Goal: Task Accomplishment & Management: Manage account settings

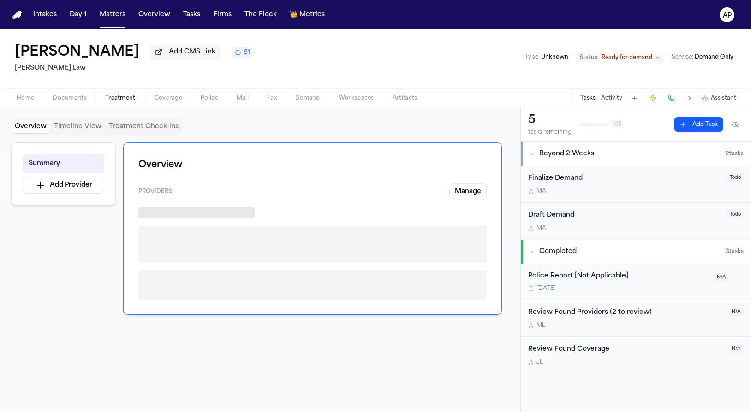
click at [137, 102] on button "Treatment" at bounding box center [120, 98] width 49 height 11
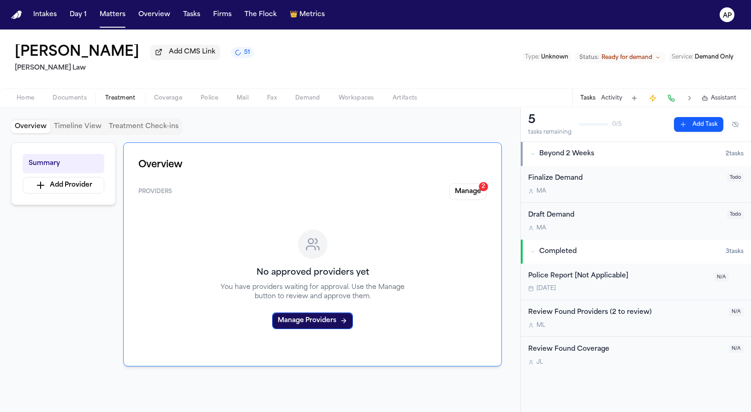
click at [79, 100] on span "Documents" at bounding box center [70, 98] width 34 height 7
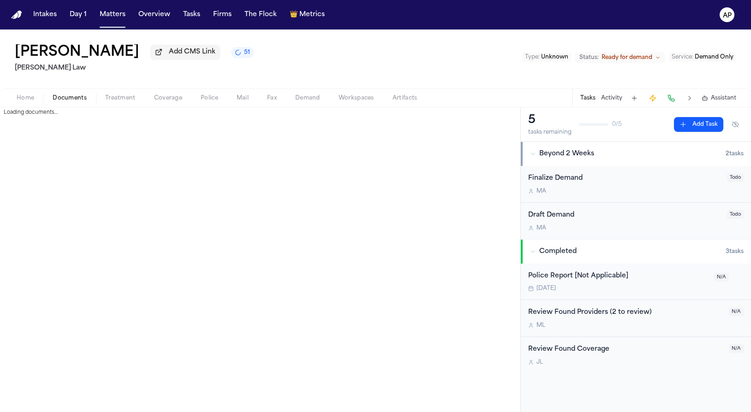
click at [24, 102] on span "Home" at bounding box center [26, 98] width 18 height 7
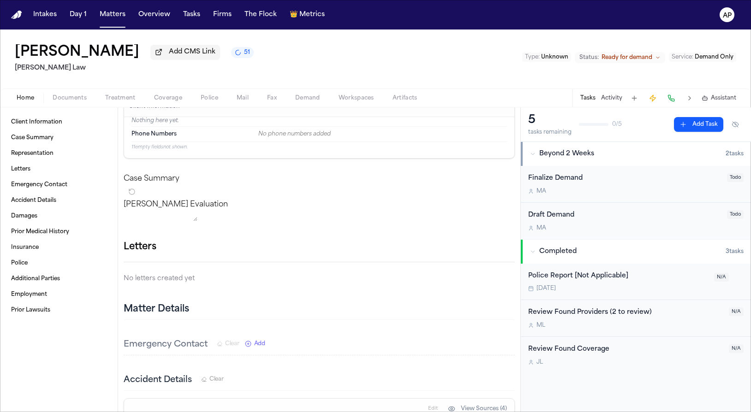
scroll to position [179, 0]
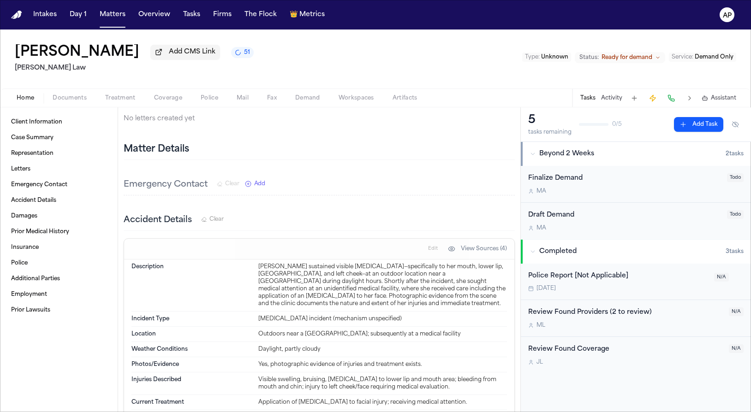
click at [176, 227] on h3 "Accident Details" at bounding box center [158, 220] width 68 height 13
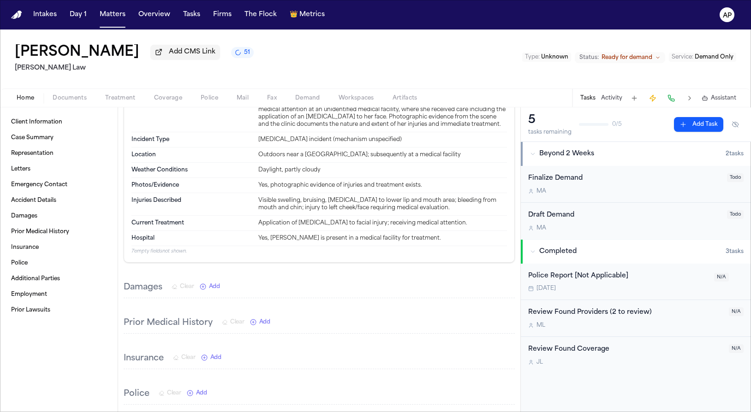
scroll to position [202, 0]
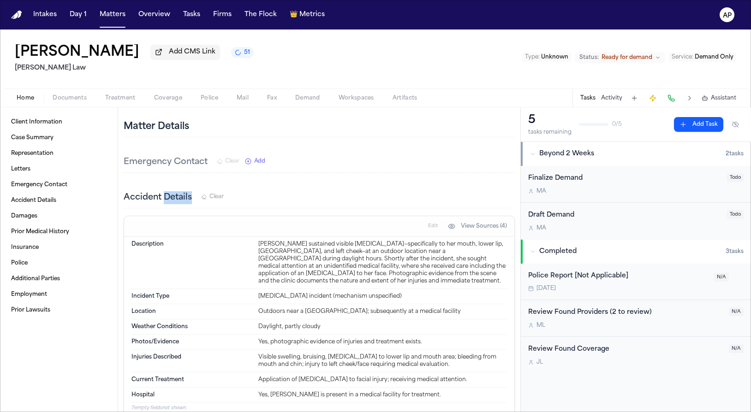
click at [428, 230] on span "Edit" at bounding box center [433, 226] width 10 height 6
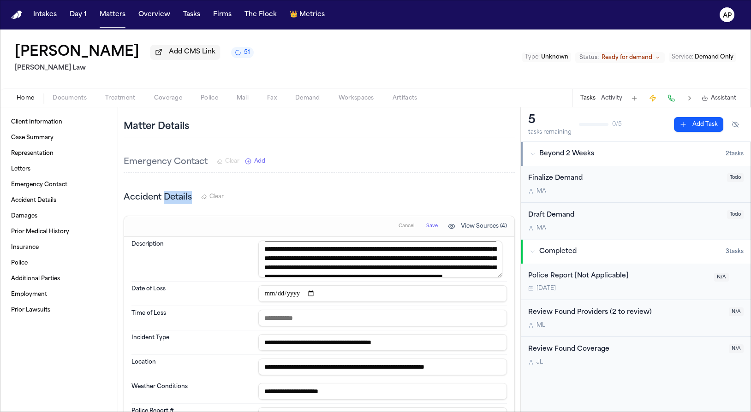
scroll to position [36, 0]
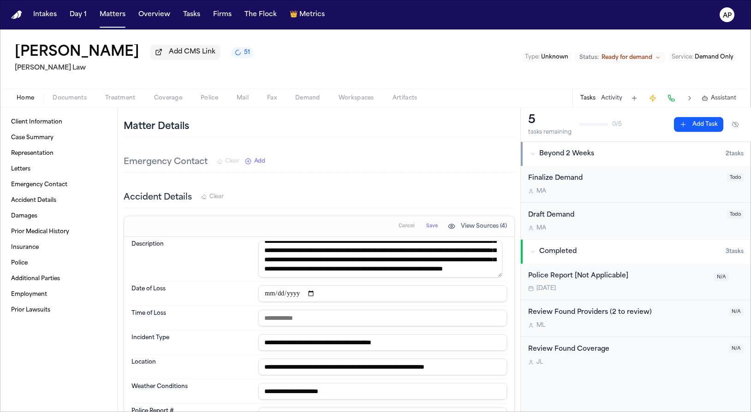
click at [454, 278] on textarea "**********" at bounding box center [380, 259] width 244 height 37
type textarea "**********"
click at [428, 230] on span "Save" at bounding box center [432, 226] width 12 height 6
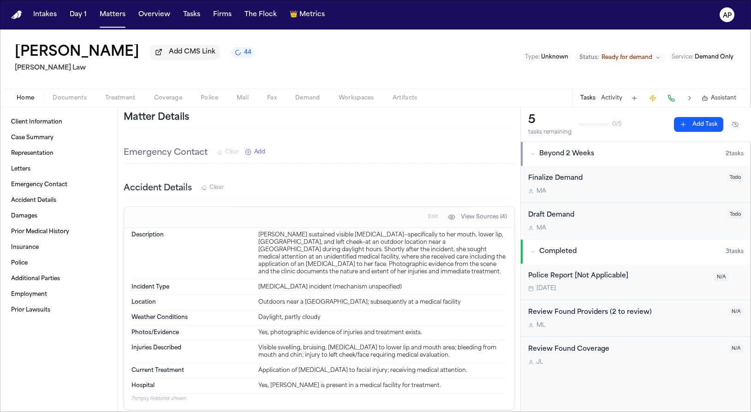
scroll to position [213, 0]
